Goal: Task Accomplishment & Management: Use online tool/utility

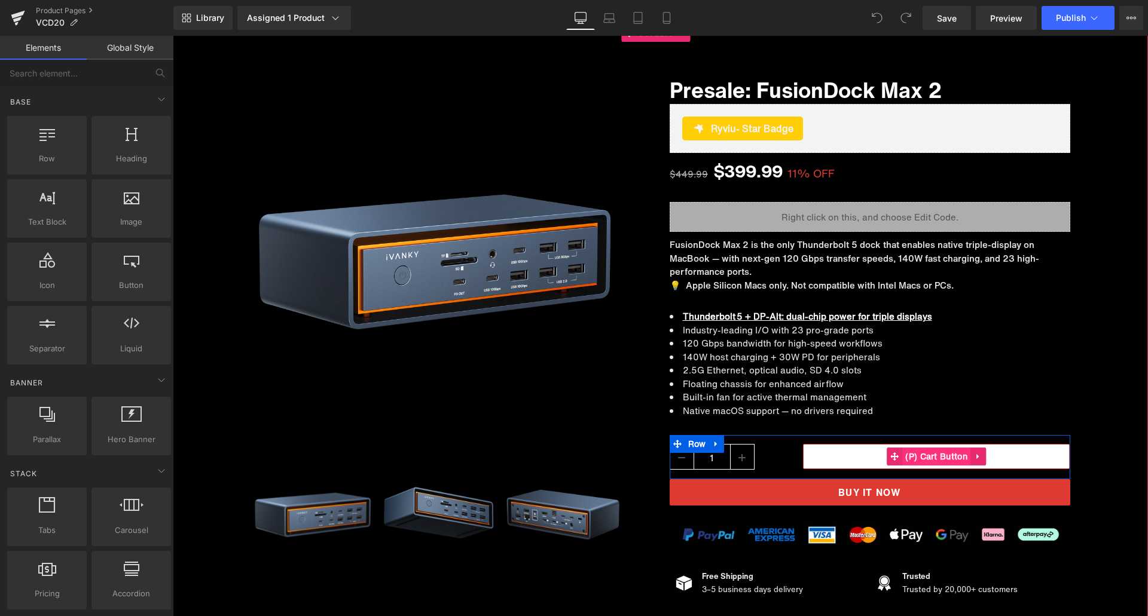
click at [930, 454] on span "(P) Cart Button" at bounding box center [936, 457] width 68 height 18
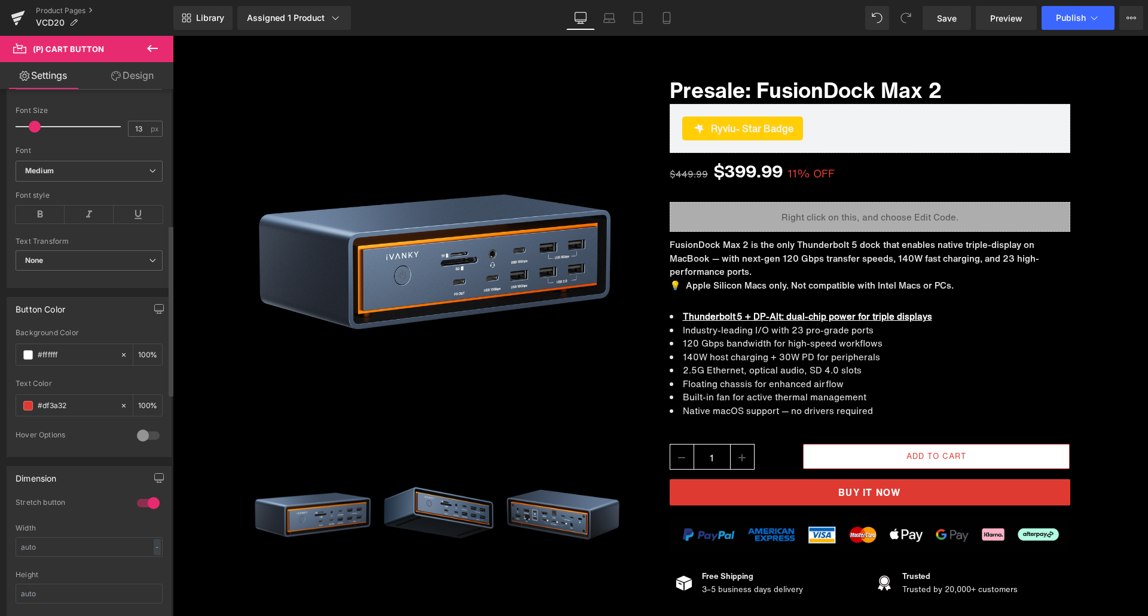
scroll to position [419, 0]
click at [78, 400] on input "#df3a32" at bounding box center [76, 401] width 77 height 13
click at [69, 351] on input "#ffffff" at bounding box center [76, 350] width 77 height 13
paste input "df3a32"
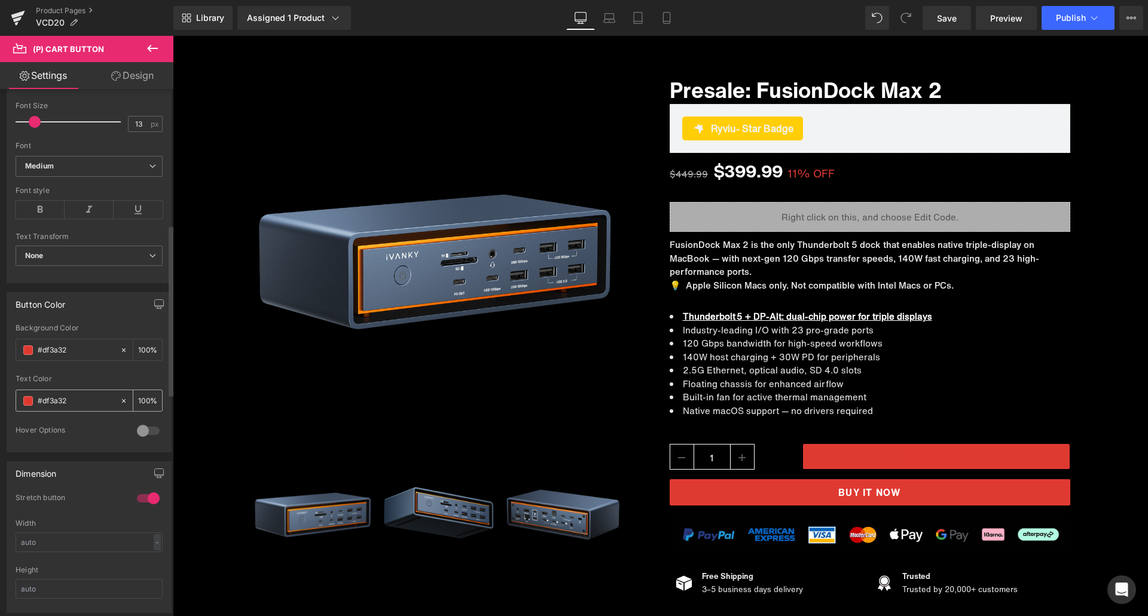
type input "#df3a32"
click at [32, 404] on span at bounding box center [28, 401] width 10 height 10
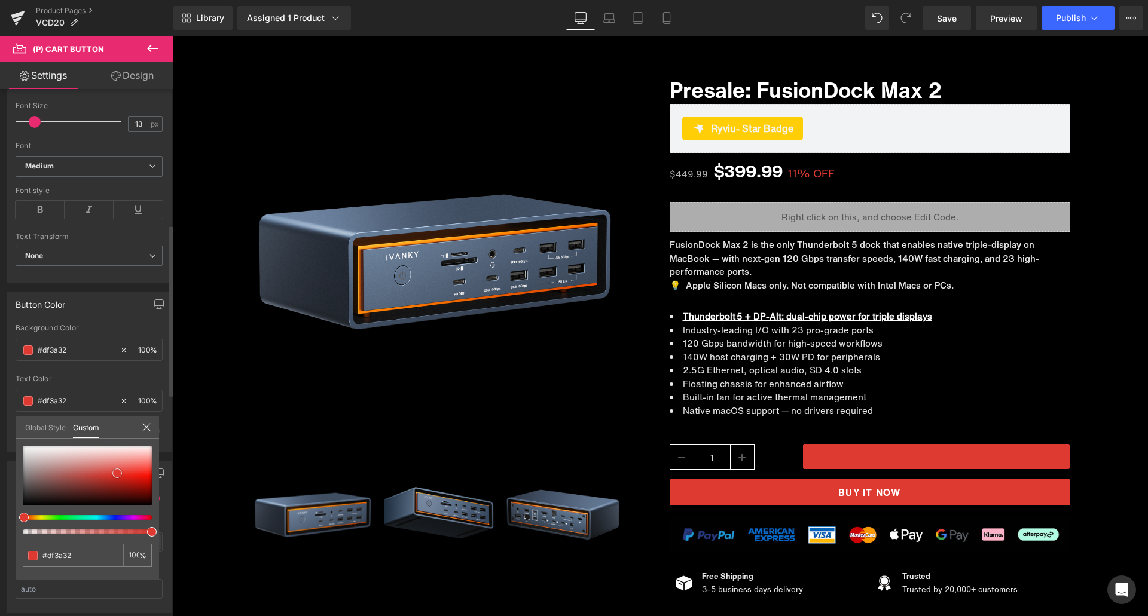
type input "#e04038"
type input "#d39996"
type input "#e9e6e6"
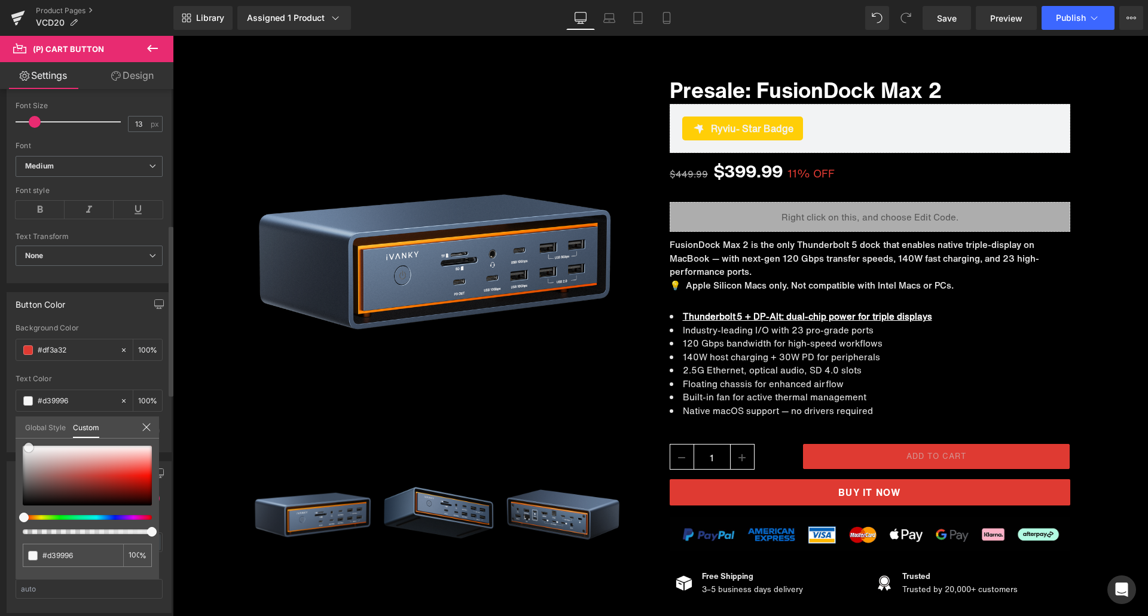
type input "#e9e6e6"
type input "#ffffff"
drag, startPoint x: 115, startPoint y: 472, endPoint x: 12, endPoint y: 434, distance: 109.9
click at [12, 434] on div "Button Color rgb(223, 58, 50) Background Color #df3a32 100 % rgba(255, 255, 255…" at bounding box center [89, 367] width 179 height 169
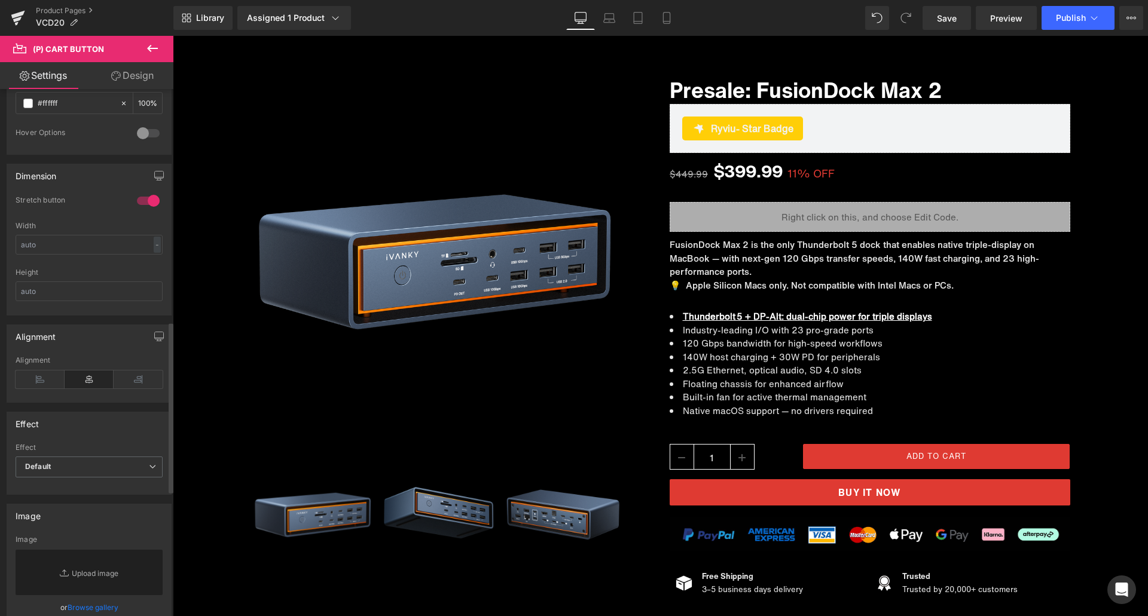
scroll to position [718, 0]
click at [1063, 14] on span "Publish" at bounding box center [1071, 18] width 30 height 10
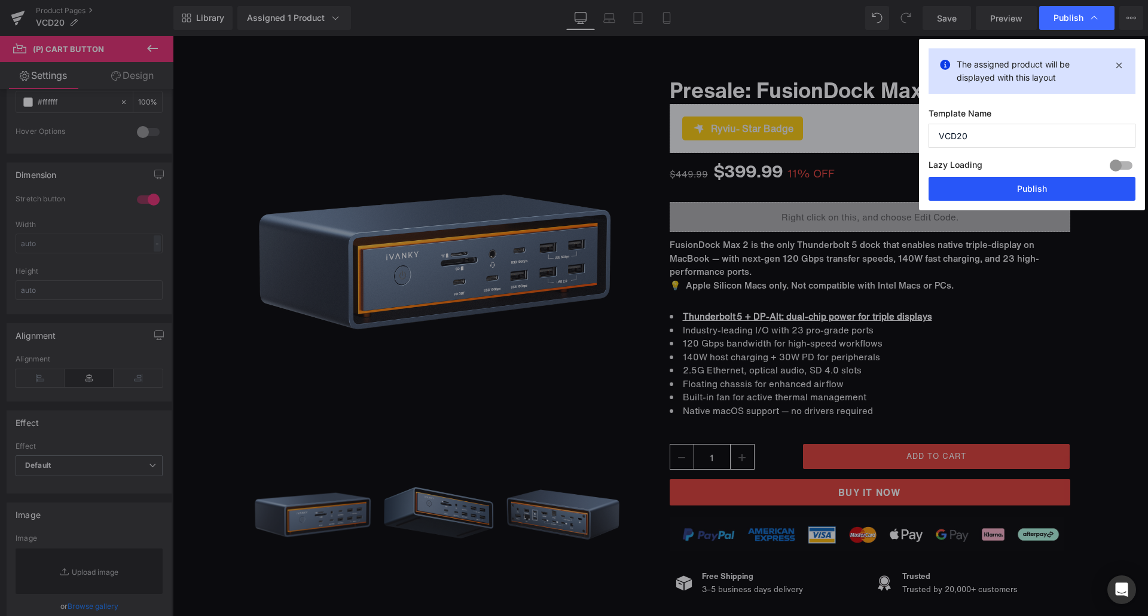
click at [1027, 184] on button "Publish" at bounding box center [1032, 189] width 207 height 24
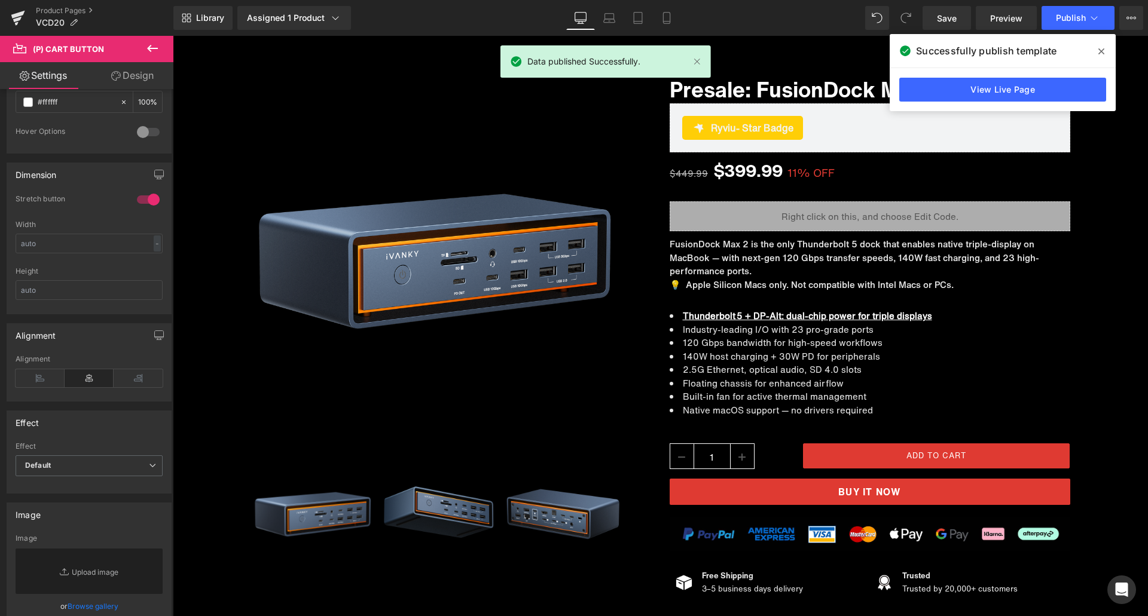
scroll to position [120, 0]
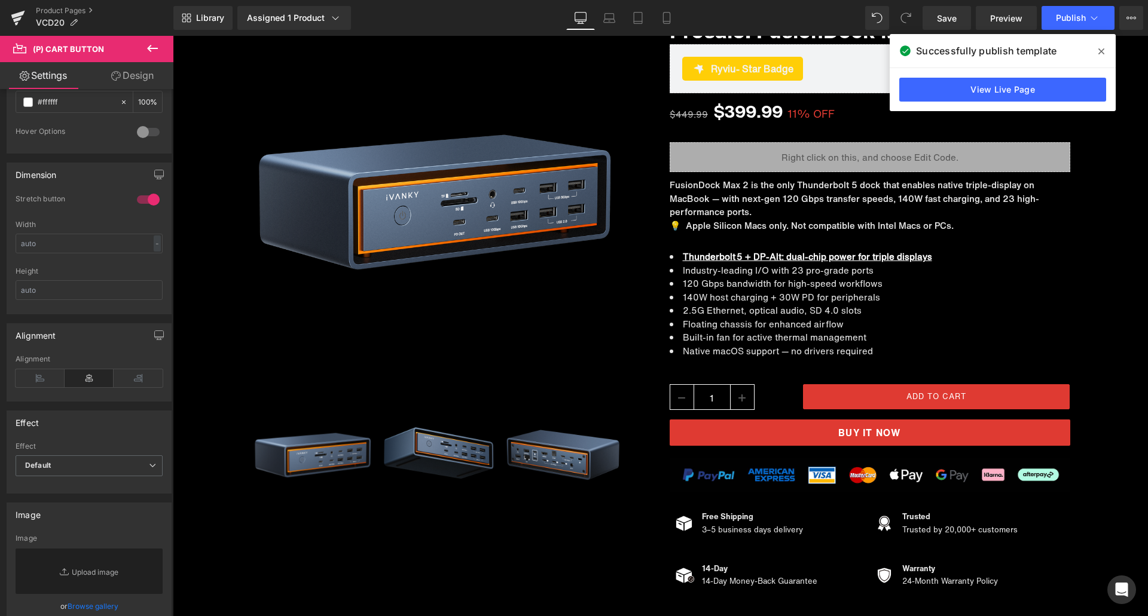
click at [1099, 50] on icon at bounding box center [1101, 52] width 6 height 10
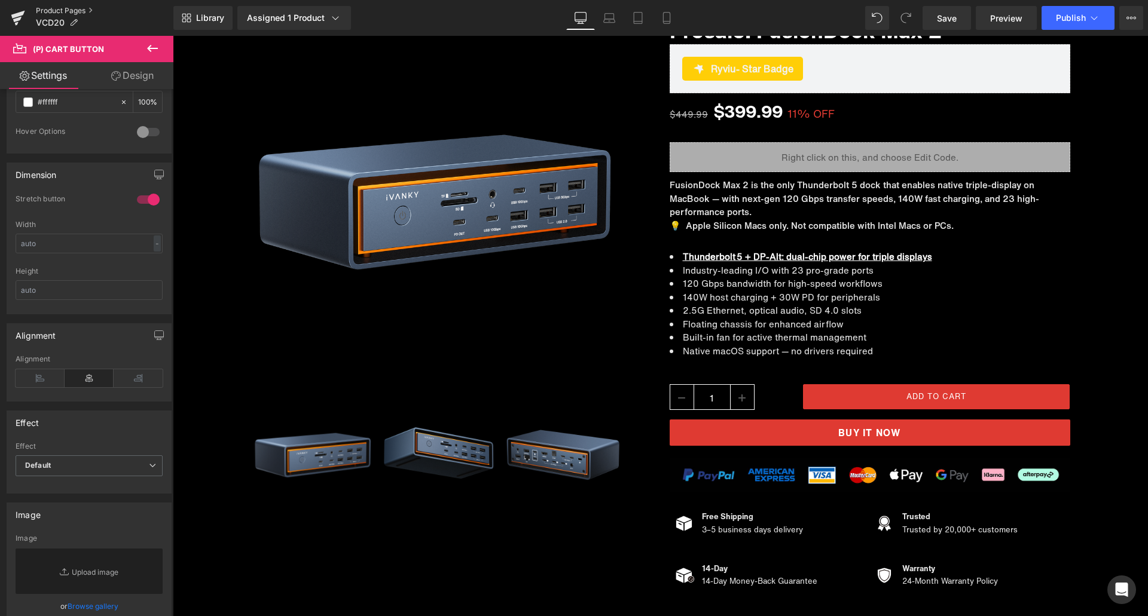
click at [66, 11] on link "Product Pages" at bounding box center [105, 11] width 138 height 10
